Goal: Task Accomplishment & Management: Manage account settings

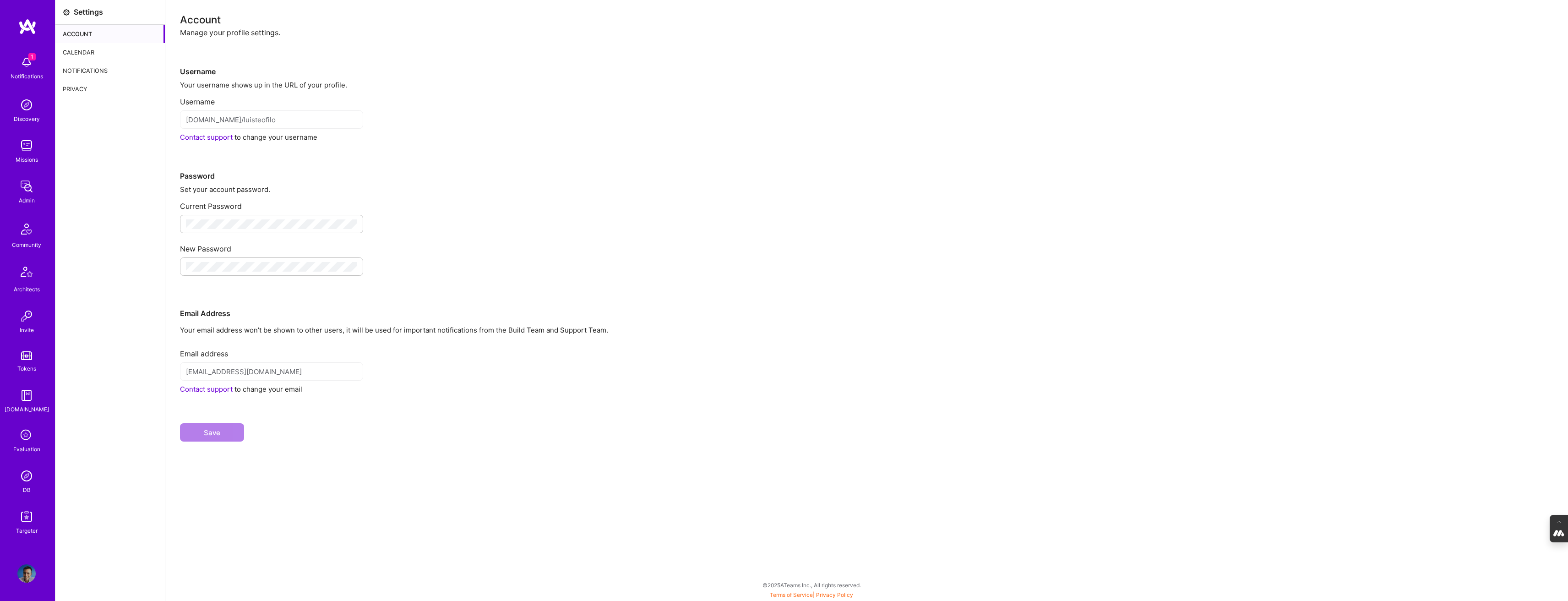
click at [105, 54] on div "Calendar" at bounding box center [110, 52] width 110 height 18
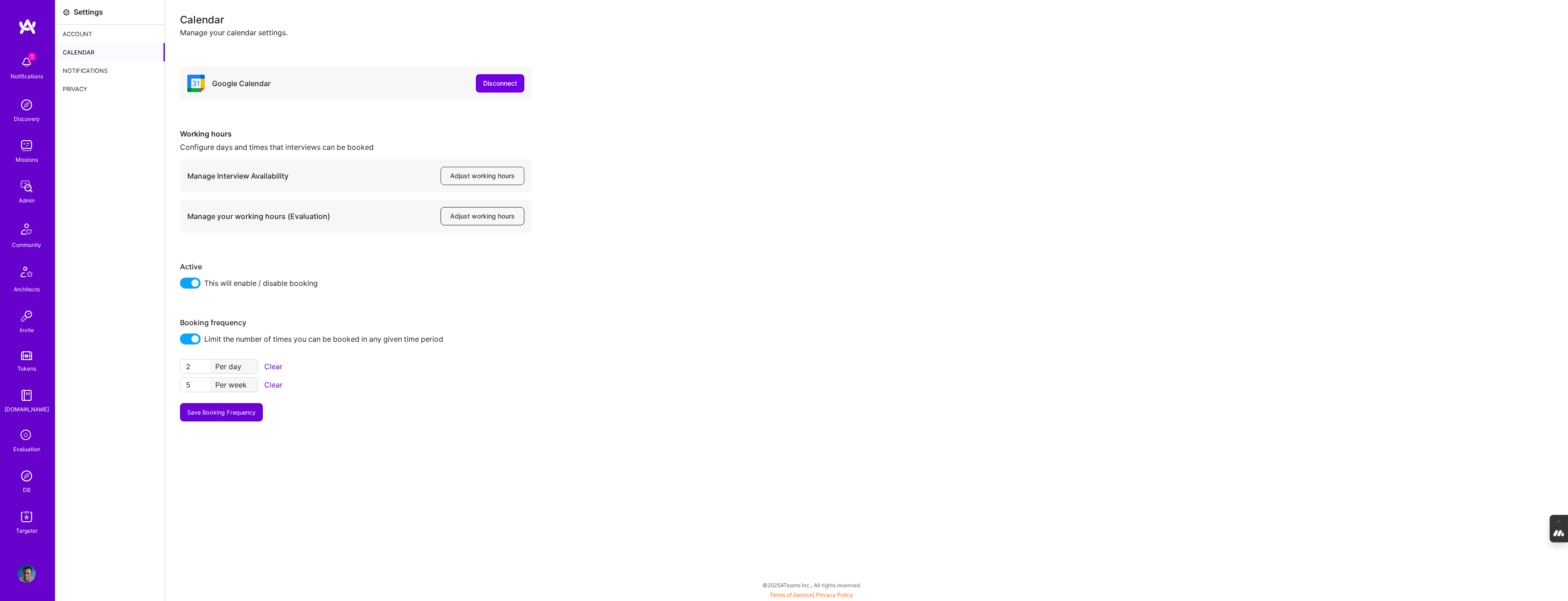
click at [470, 208] on button "Adjust working hours" at bounding box center [483, 216] width 84 height 18
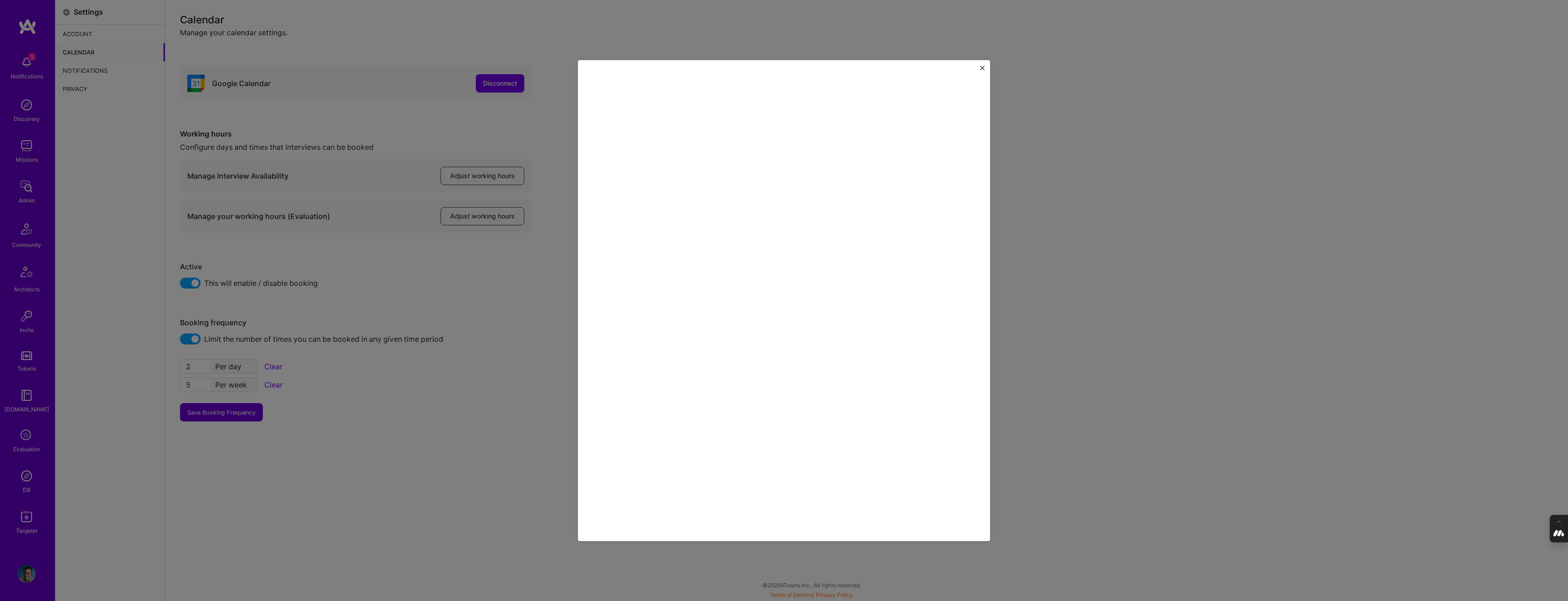
click at [983, 66] on img "Close" at bounding box center [982, 68] width 5 height 5
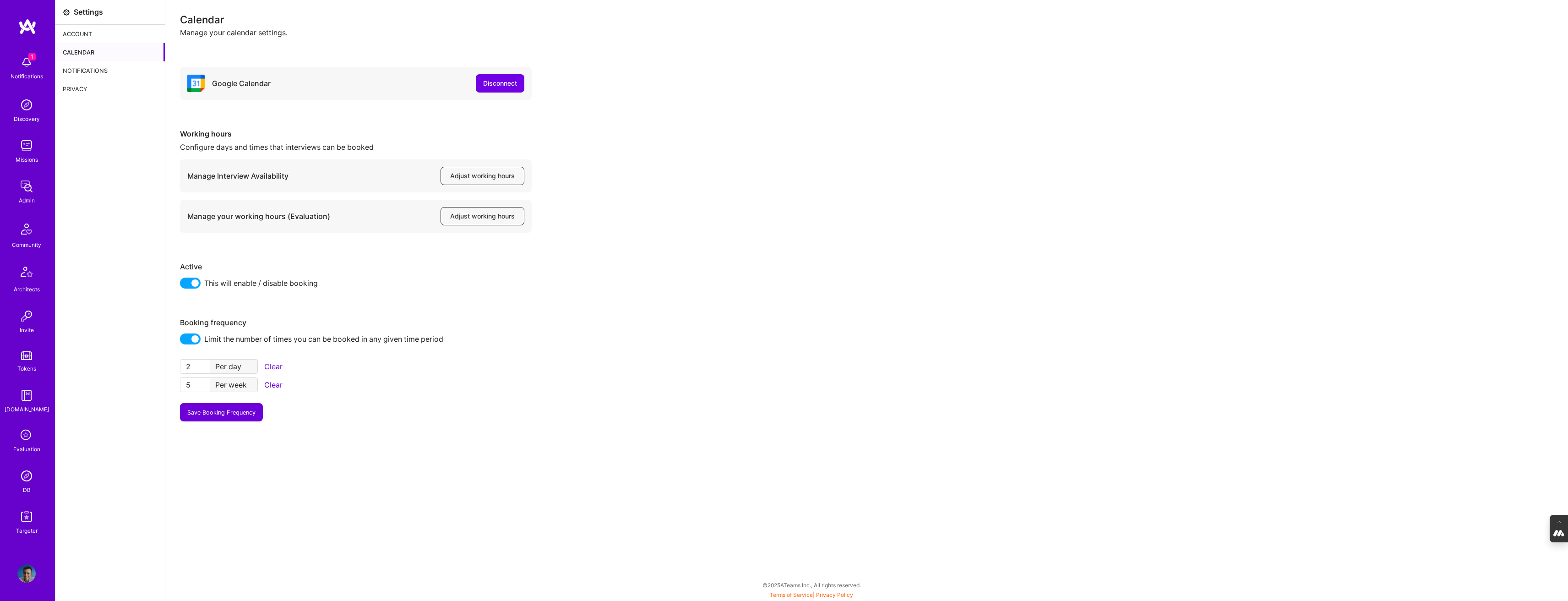
click at [28, 572] on img at bounding box center [27, 574] width 18 height 18
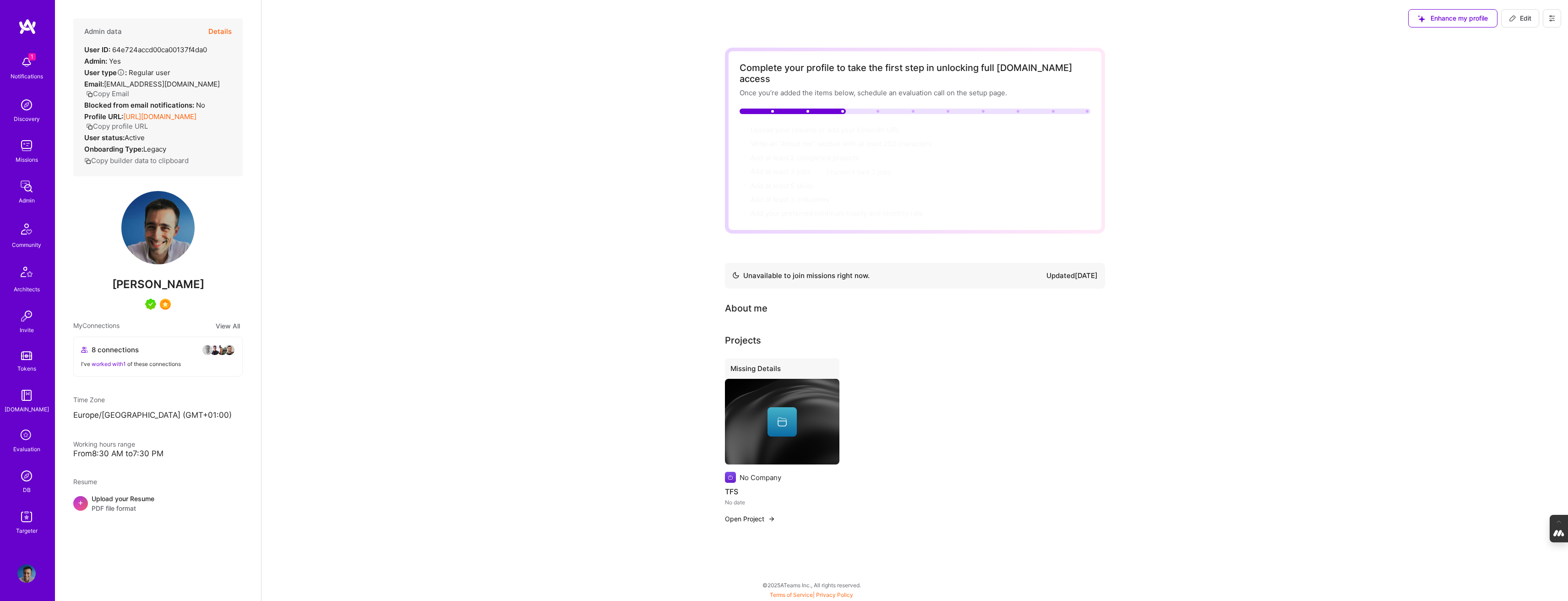
click at [1547, 21] on button at bounding box center [1552, 18] width 18 height 18
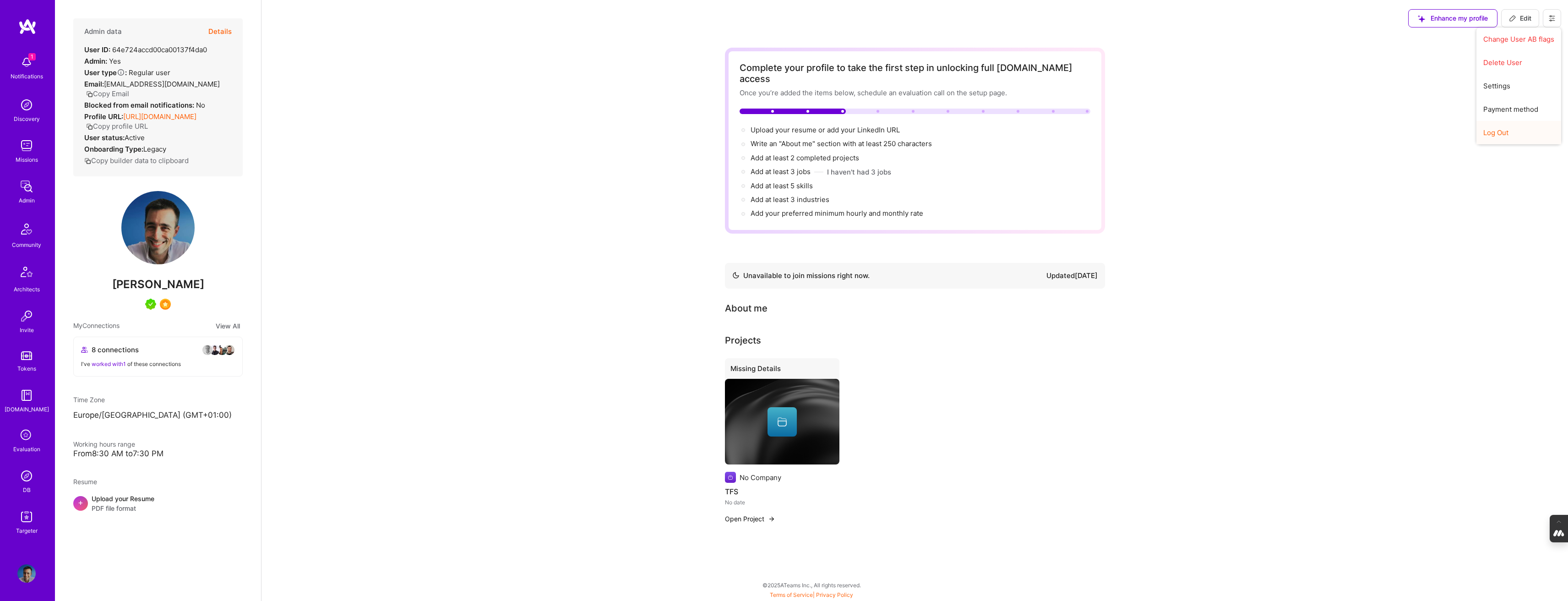
click at [1499, 138] on button "Log Out" at bounding box center [1519, 133] width 85 height 23
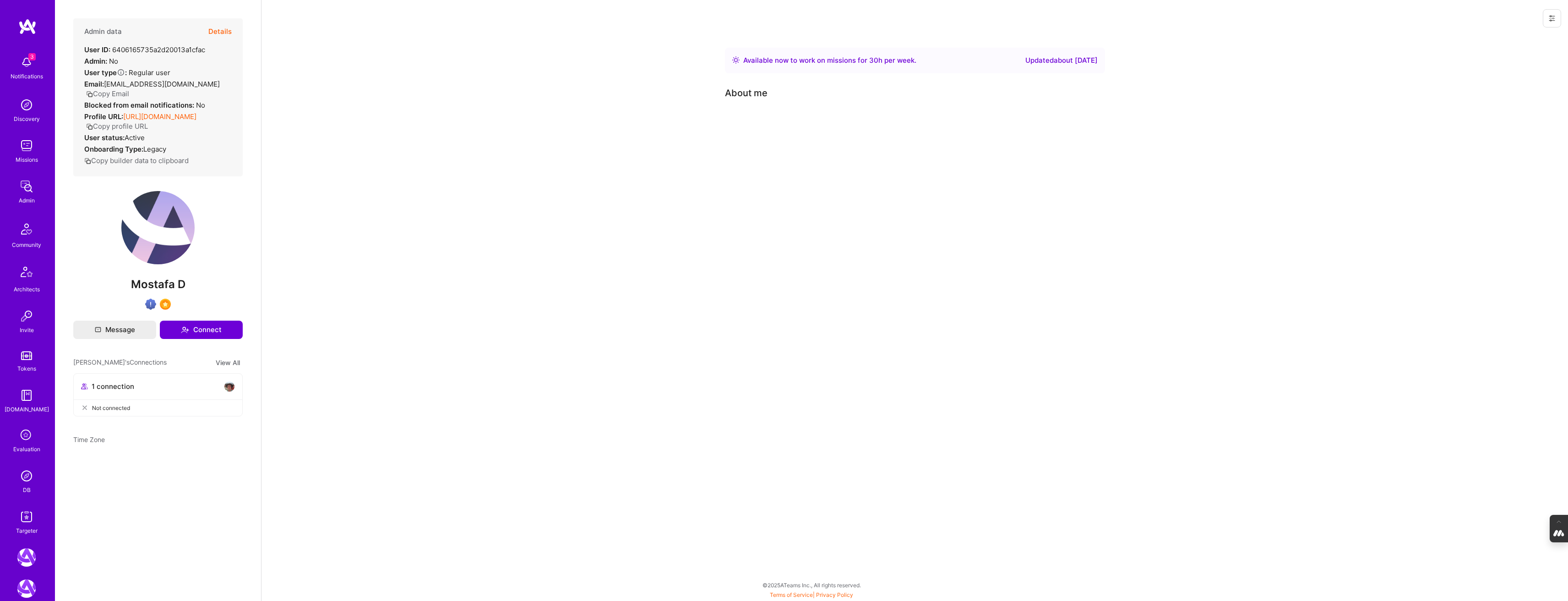
click at [21, 434] on icon at bounding box center [26, 435] width 18 height 18
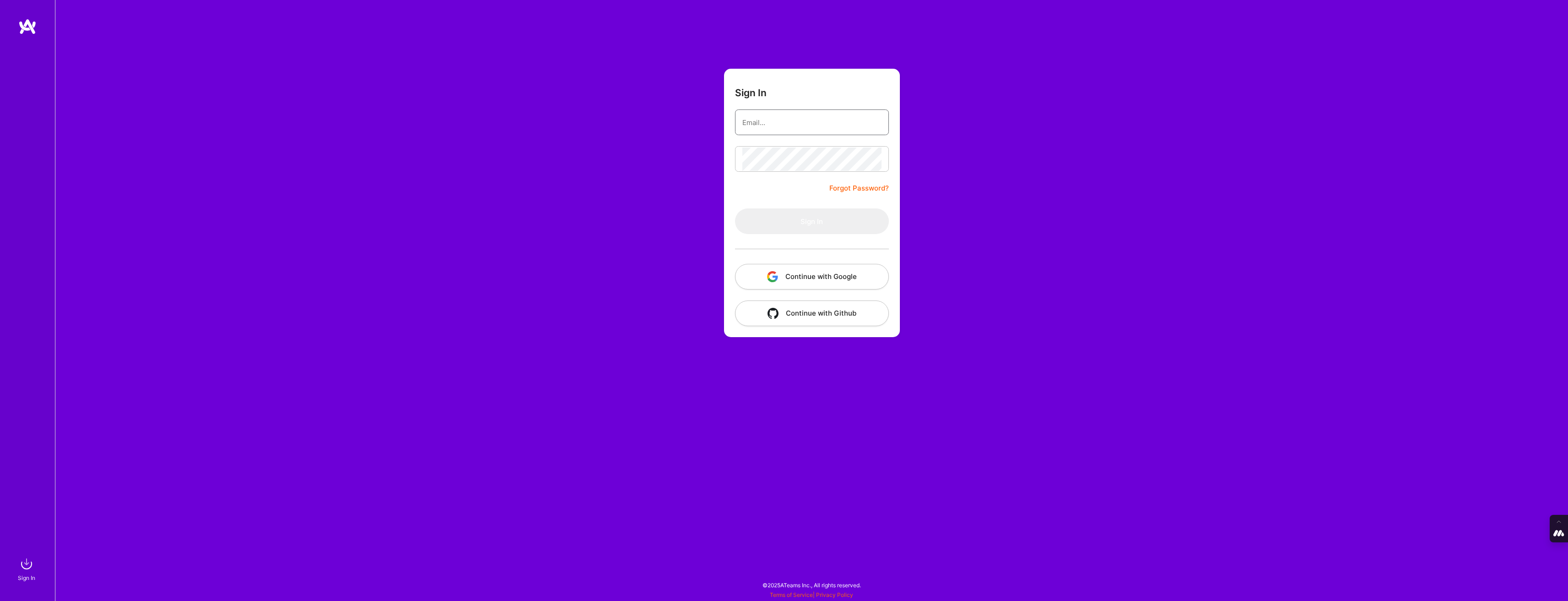
click at [774, 112] on input "email" at bounding box center [812, 122] width 139 height 23
click at [783, 119] on input "email" at bounding box center [812, 122] width 139 height 23
type input "[PERSON_NAME][EMAIL_ADDRESS][DOMAIN_NAME]"
click at [804, 275] on button "Continue with Google" at bounding box center [812, 276] width 154 height 26
